Goal: Information Seeking & Learning: Find specific page/section

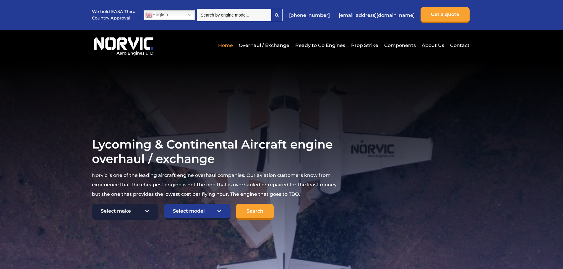
click at [151, 209] on select "Select make TCM Continental Lycoming" at bounding box center [125, 212] width 66 height 16
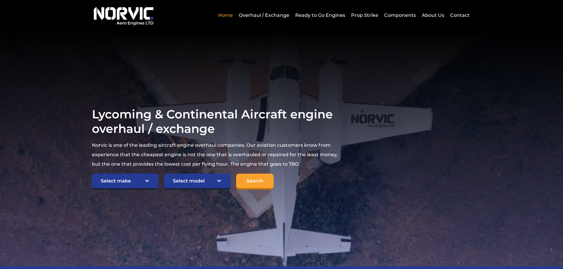
scroll to position [59, 0]
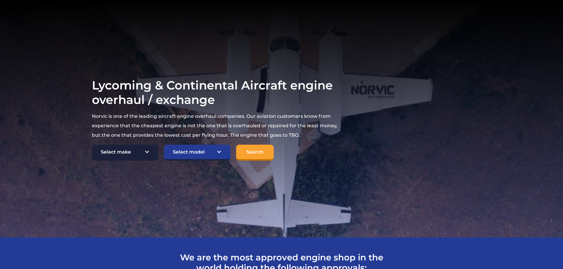
click at [151, 154] on select "Select make TCM Continental Lycoming" at bounding box center [125, 153] width 66 height 16
select select "Lycoming"
click at [92, 145] on select "Select make TCM Continental Lycoming" at bounding box center [125, 153] width 66 height 16
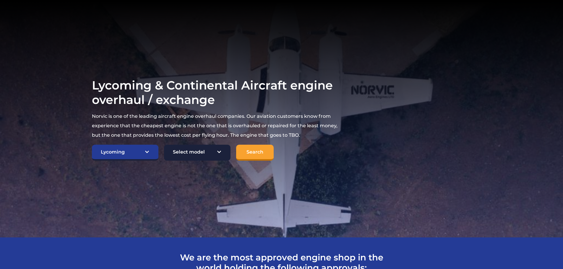
click at [170, 157] on select "Select model American Champion 7KCAB [PERSON_NAME] Citabria IO-320-E2A Beech 23…" at bounding box center [197, 153] width 66 height 16
select select "634"
click at [164, 145] on select "Select model American Champion 7KCAB [PERSON_NAME] Citabria IO-320-E2A Beech 23…" at bounding box center [197, 153] width 66 height 16
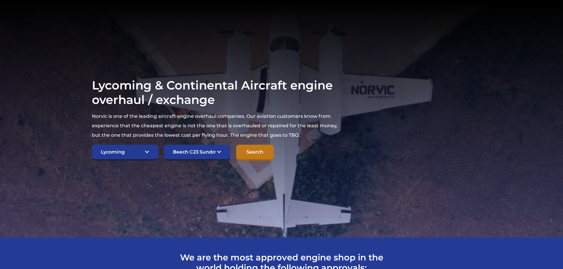
click at [255, 149] on input "Search" at bounding box center [255, 153] width 38 height 16
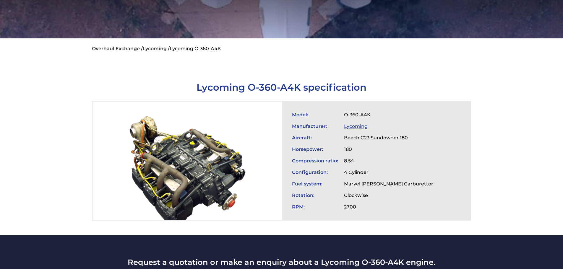
scroll to position [148, 0]
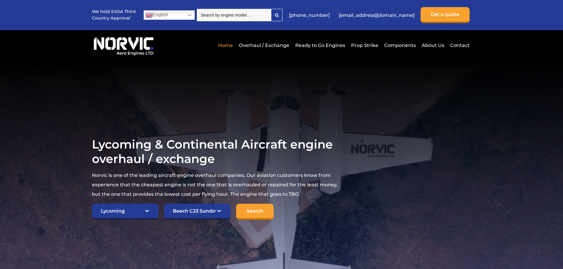
select select "Lycoming"
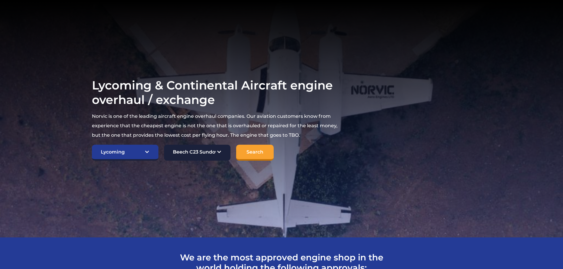
click at [186, 154] on select "Select model American Champion 7KCAB Bellanca Citabria IO-320-E2A Beech 23 Musk…" at bounding box center [197, 153] width 66 height 16
select select "657"
click at [164, 145] on select "Select model American Champion 7KCAB Bellanca Citabria IO-320-E2A Beech 23 Musk…" at bounding box center [197, 153] width 66 height 16
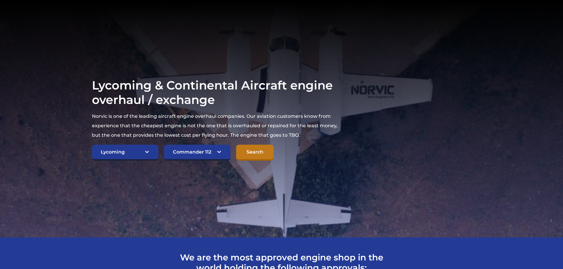
click at [265, 154] on input "Search" at bounding box center [255, 153] width 38 height 16
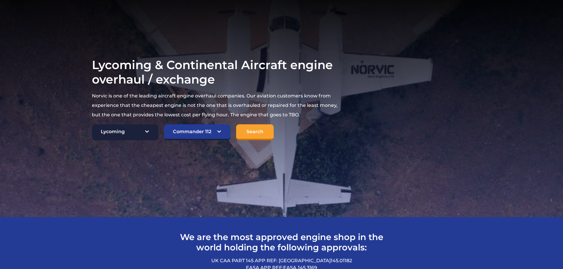
scroll to position [89, 0]
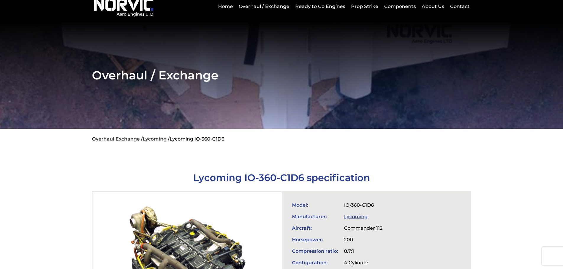
scroll to position [148, 0]
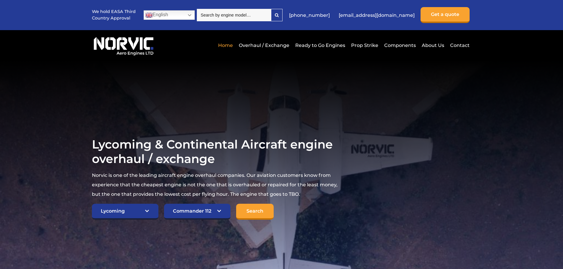
select select "Lycoming"
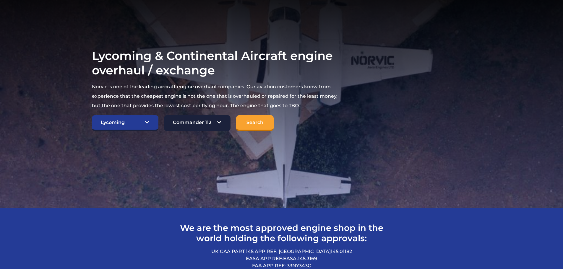
click at [225, 122] on select "Select model American Champion 7KCAB [PERSON_NAME] Citabria IO-320-E2A Beech 23…" at bounding box center [197, 123] width 66 height 16
select select "659"
click at [164, 115] on select "Select model American Champion 7KCAB Bellanca Citabria IO-320-E2A Beech 23 Musk…" at bounding box center [197, 123] width 66 height 16
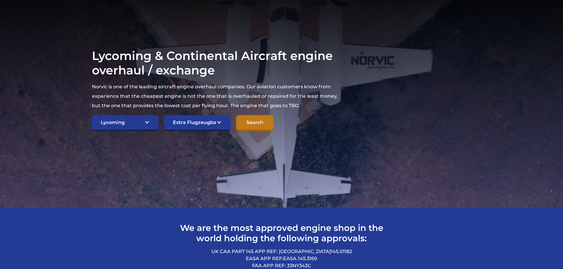
click at [253, 125] on input "Search" at bounding box center [255, 123] width 38 height 16
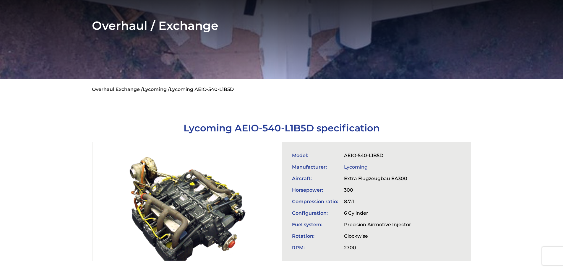
scroll to position [118, 0]
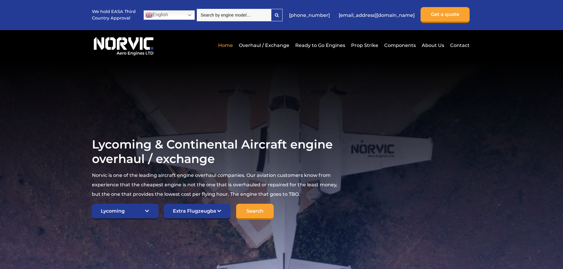
select select "Lycoming"
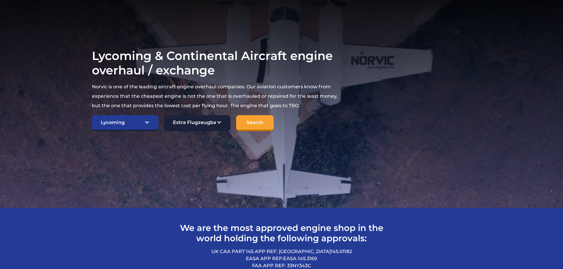
click at [206, 125] on select "Select model American Champion 7KCAB [PERSON_NAME] Citabria IO-320-E2A Beech 23…" at bounding box center [197, 123] width 66 height 16
select select "664"
click at [164, 115] on select "Select model American Champion 7KCAB Bellanca Citabria IO-320-E2A Beech 23 Musk…" at bounding box center [197, 123] width 66 height 16
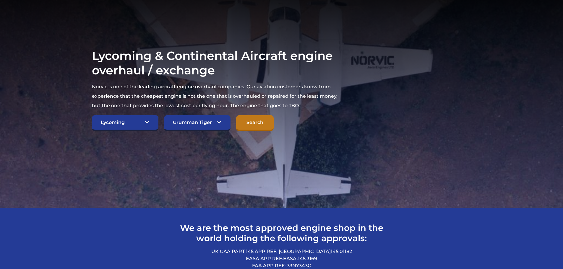
click at [259, 125] on input "Search" at bounding box center [255, 123] width 38 height 16
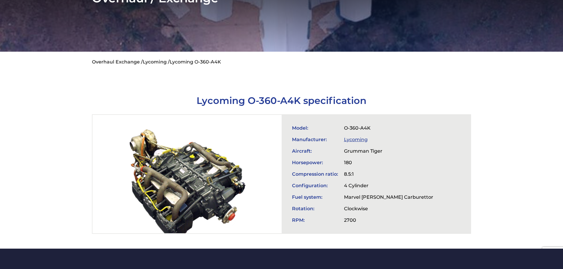
scroll to position [118, 0]
